Goal: Transaction & Acquisition: Purchase product/service

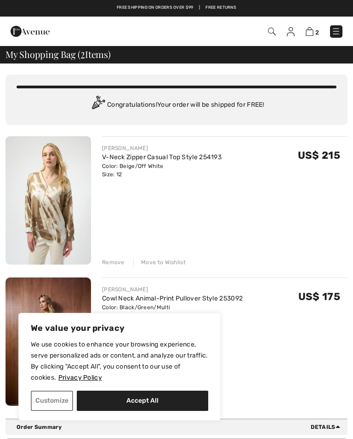
click at [134, 160] on link "V-Neck Zipper Casual Top Style 254193" at bounding box center [162, 157] width 120 height 8
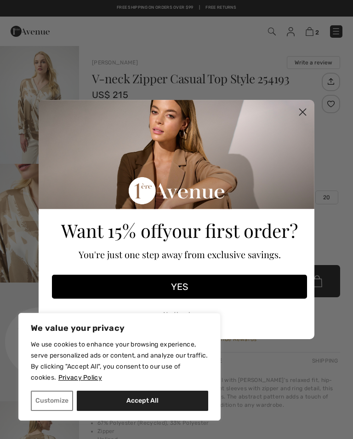
click at [302, 118] on circle "Close dialog" at bounding box center [302, 111] width 15 height 15
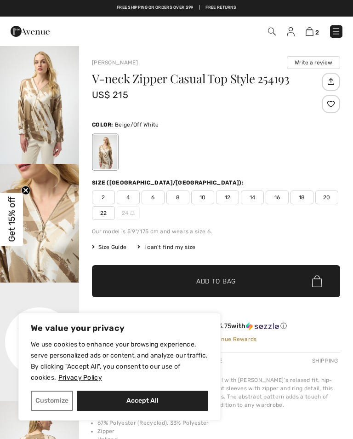
click at [299, 115] on div "V-neck Zipper Casual Top Style 254193 US$ 215" at bounding box center [206, 94] width 228 height 43
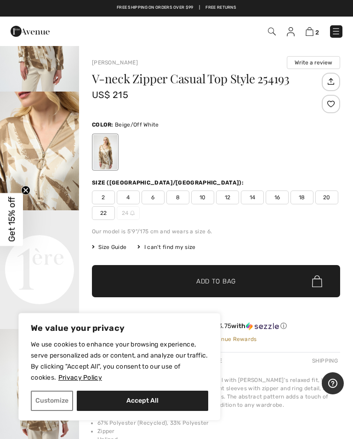
click at [311, 30] on img at bounding box center [310, 31] width 8 height 9
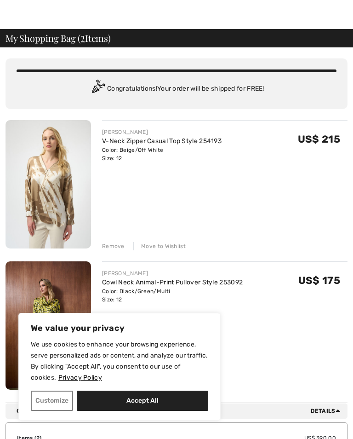
scroll to position [35, 0]
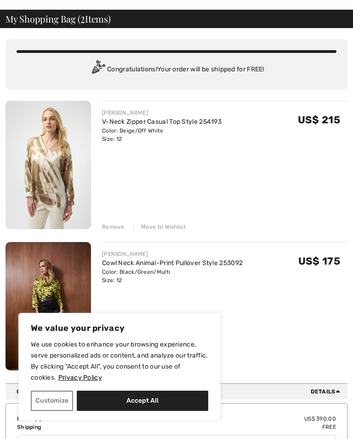
click at [151, 411] on button "Accept All" at bounding box center [143, 400] width 132 height 20
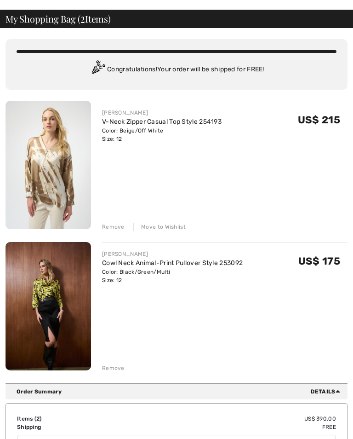
checkbox input "true"
click at [151, 263] on link "Cowl Neck Animal-Print Pullover Style 253092" at bounding box center [172, 263] width 141 height 8
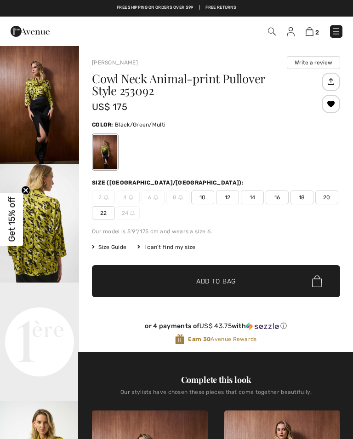
checkbox input "true"
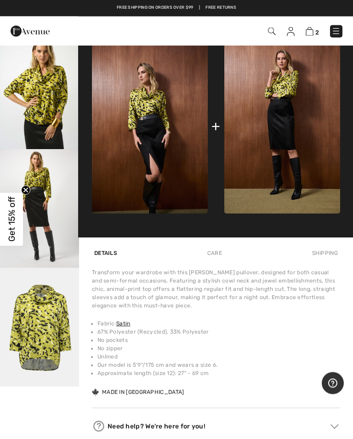
scroll to position [424, 0]
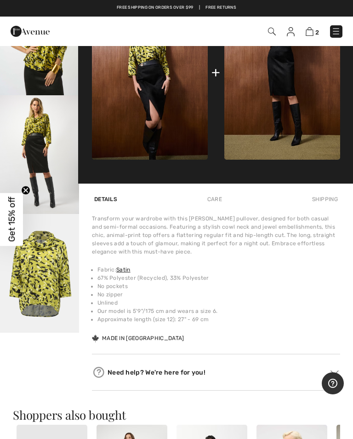
click at [64, 305] on img "5 / 5" at bounding box center [39, 273] width 79 height 119
